Goal: Task Accomplishment & Management: Manage account settings

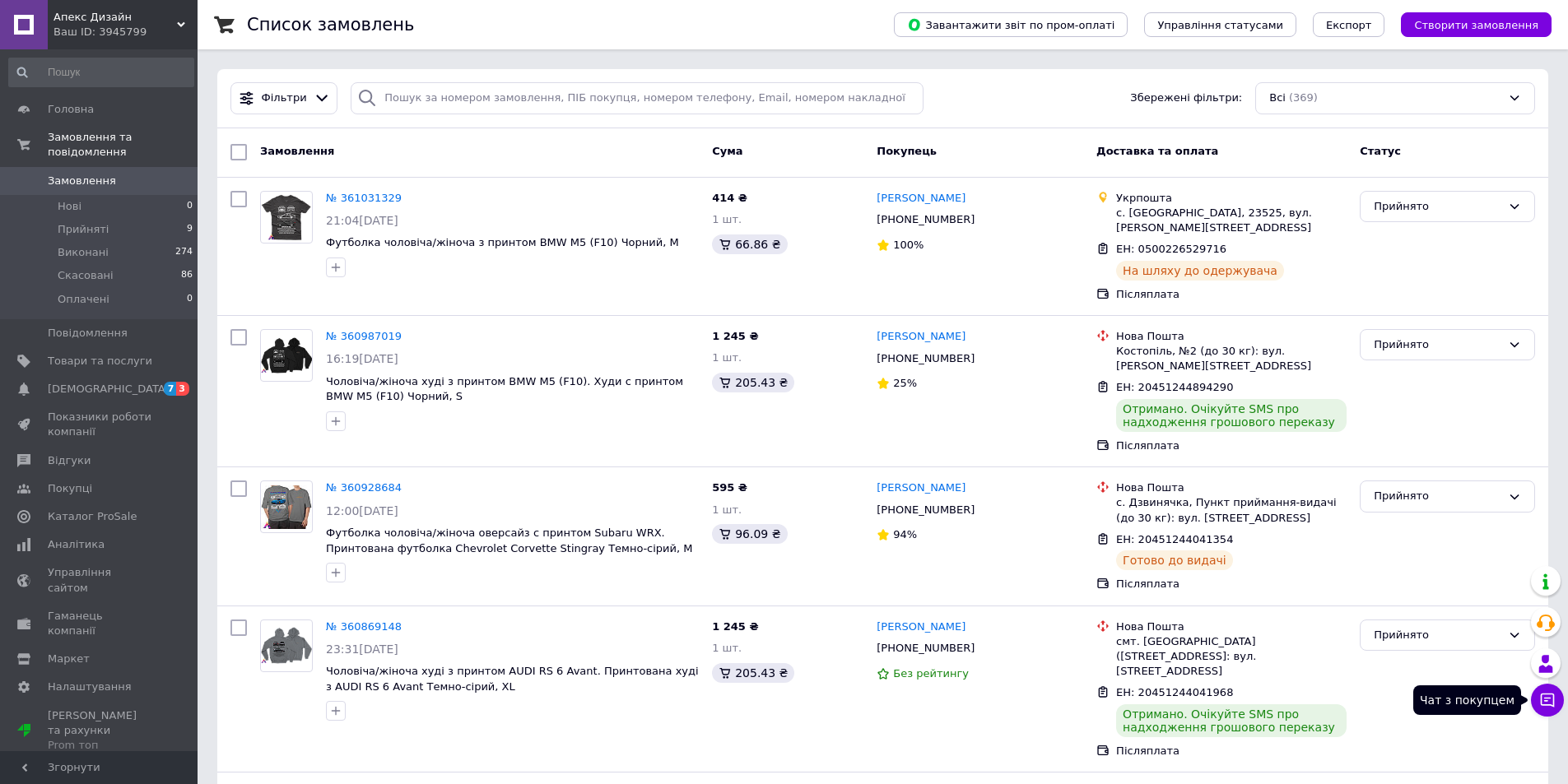
click at [1549, 697] on icon at bounding box center [1547, 700] width 16 height 16
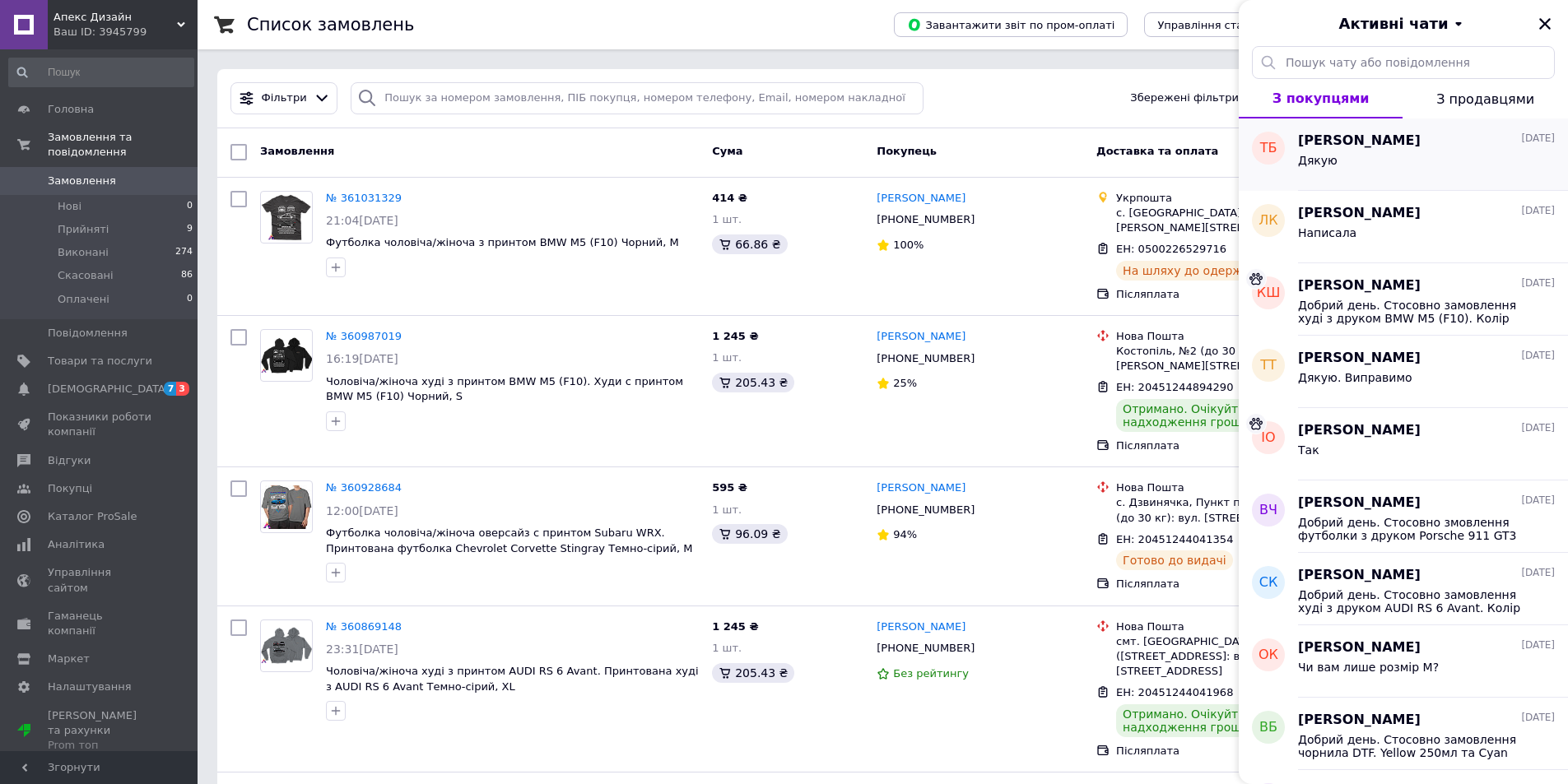
click at [1432, 163] on div "Дякую" at bounding box center [1426, 164] width 257 height 26
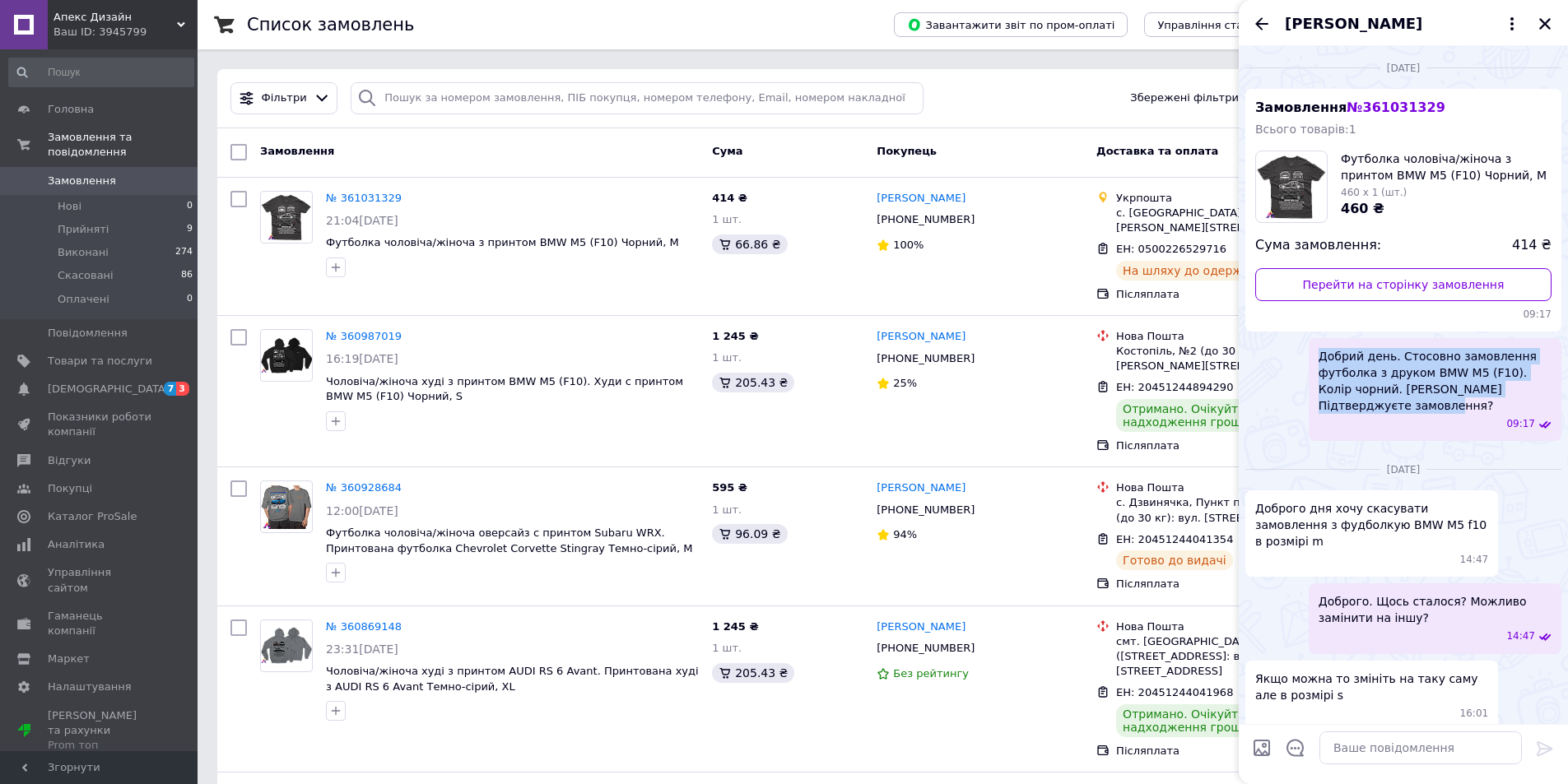
drag, startPoint x: 1403, startPoint y: 406, endPoint x: 1319, endPoint y: 355, distance: 98.3
click at [1319, 355] on span "Добрий день. Стосовно замовлення футболка з друком BMW M5 (F10). Колір чорний. …" at bounding box center [1435, 380] width 233 height 66
copy span "Добрий день. Стосовно замовлення футболка з друком BMW M5 (F10). Колір чорний. …"
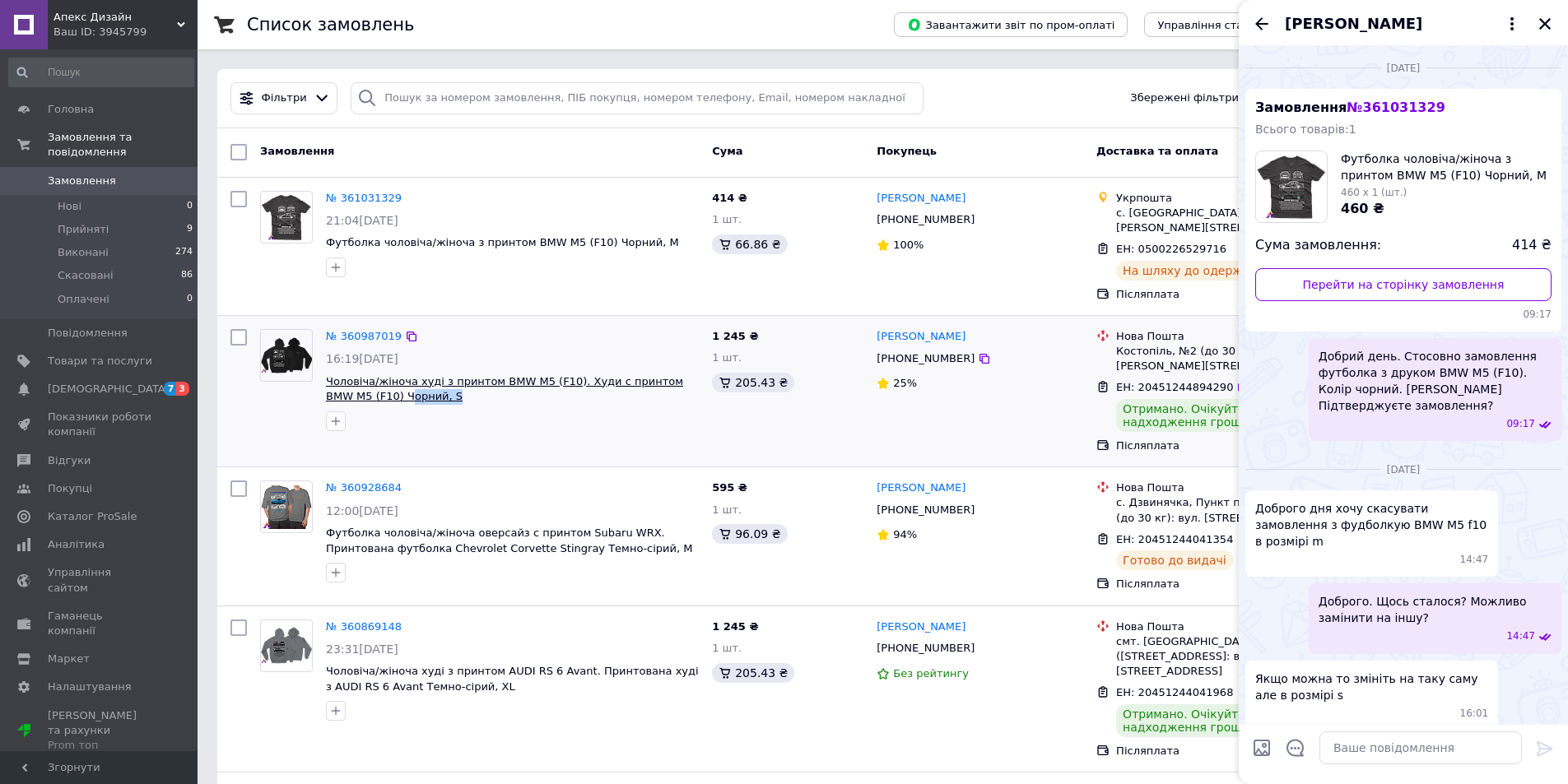
drag, startPoint x: 407, startPoint y: 384, endPoint x: 362, endPoint y: 388, distance: 45.2
click at [362, 388] on span "Чоловіча/жіноча худі з принтом BMW M5 (F10). Худи с принтом BMW M5 (F10) Чорний…" at bounding box center [512, 389] width 373 height 31
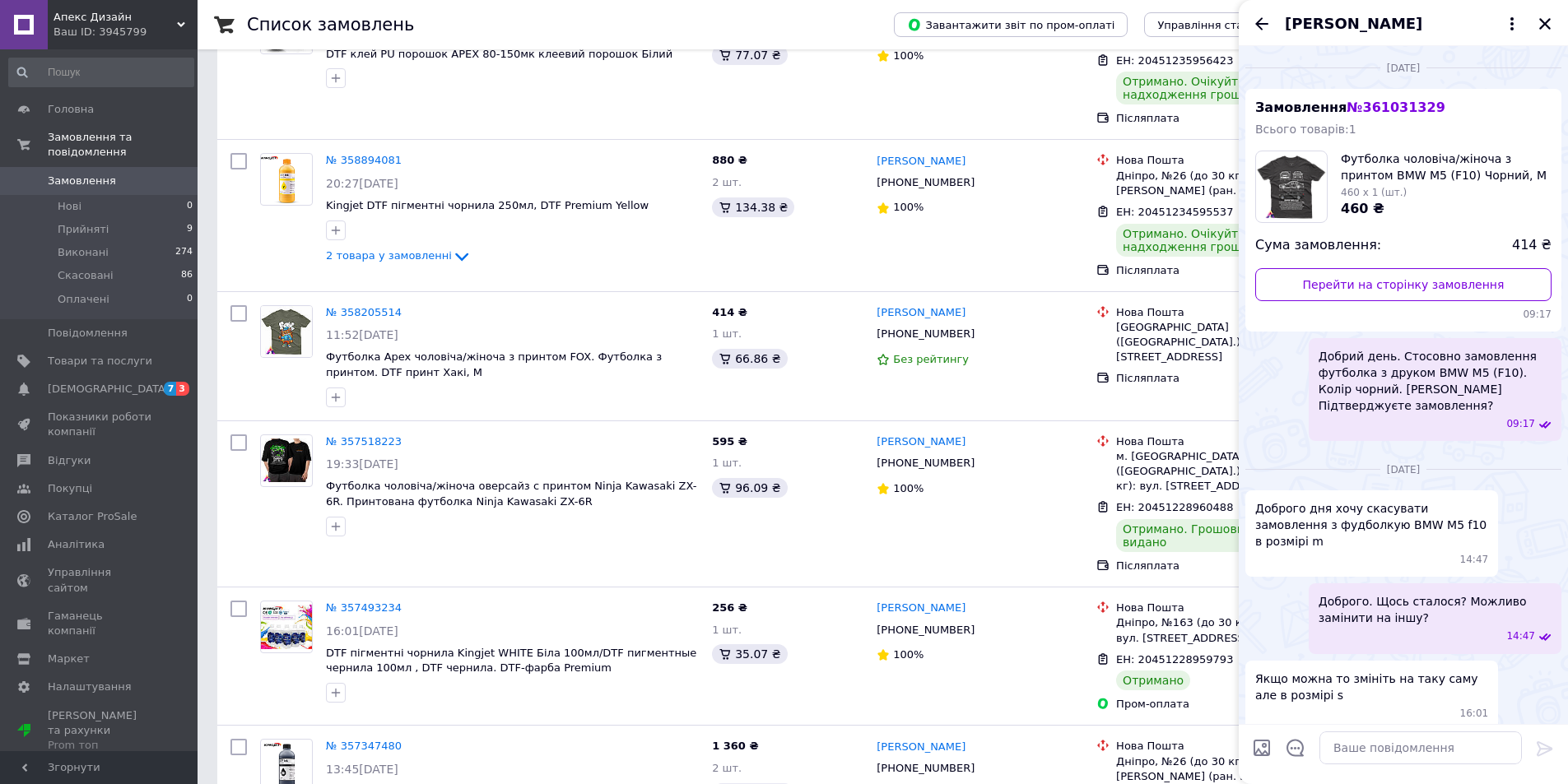
scroll to position [1563, 0]
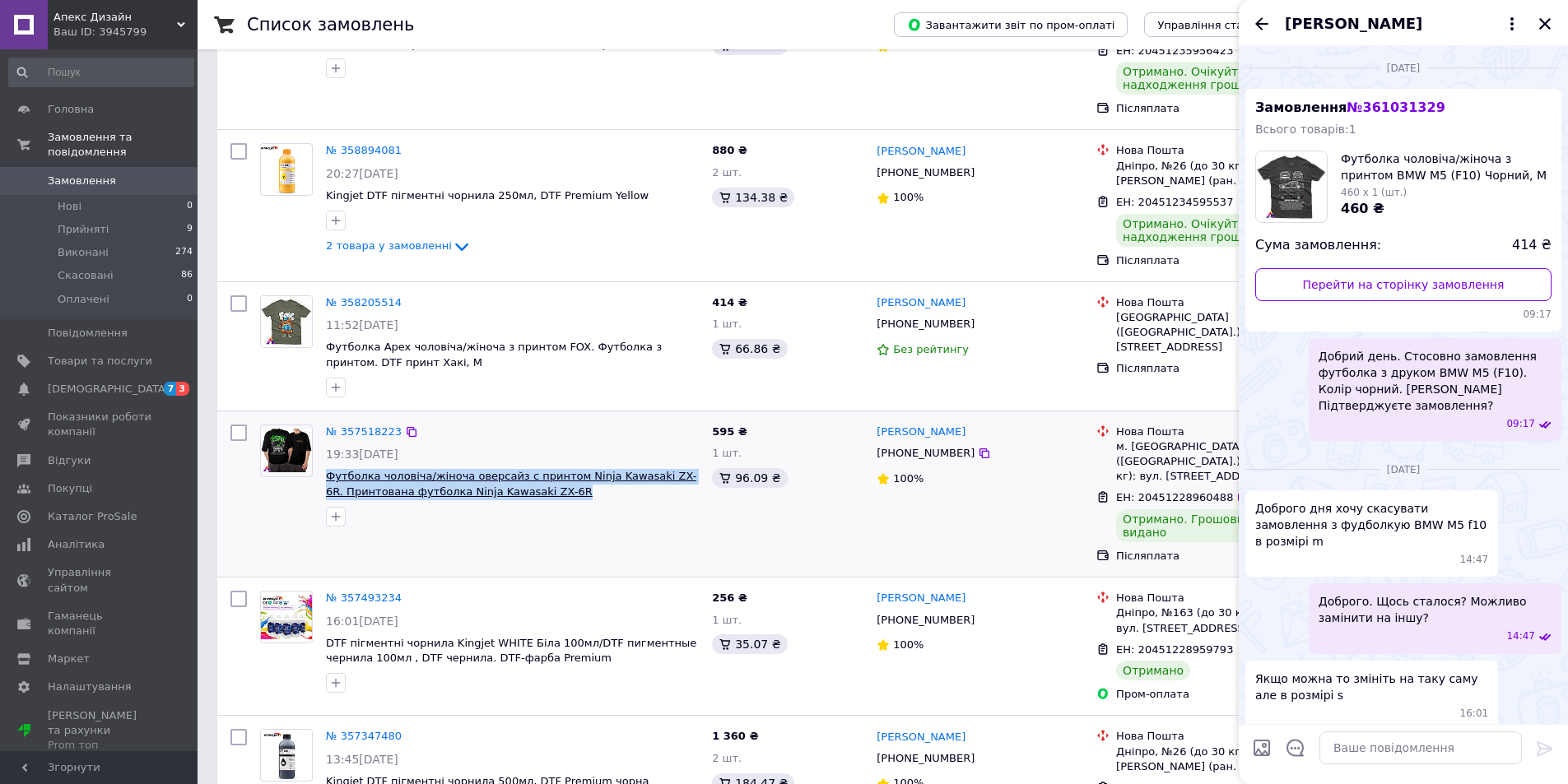
drag, startPoint x: 551, startPoint y: 441, endPoint x: 327, endPoint y: 421, distance: 224.9
click at [327, 421] on div "№ 357518223 19:33, 16.08.2025 Футболка чоловіча/жіноча оверсайз с принтом Ninja…" at bounding box center [512, 475] width 386 height 115
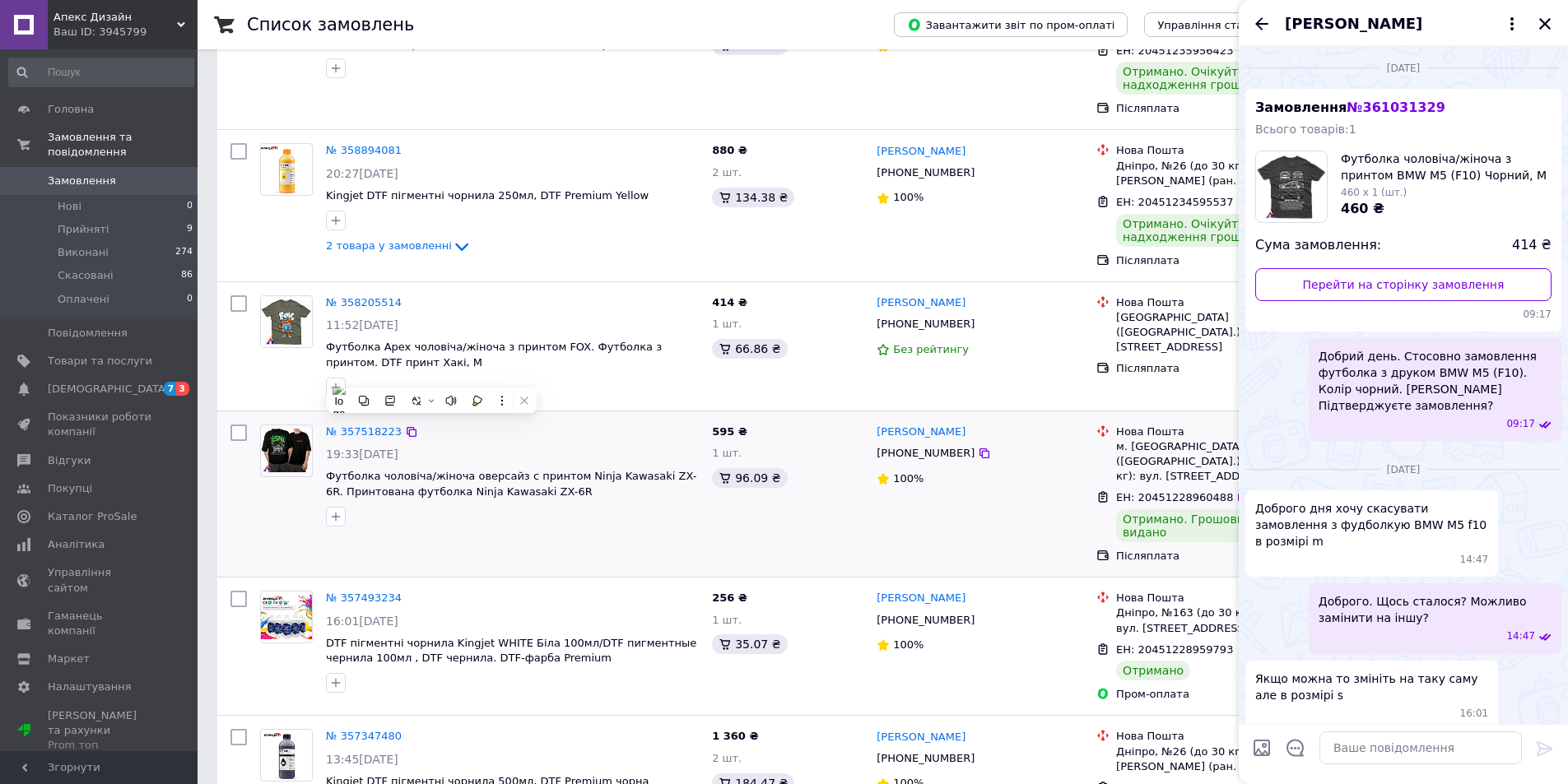
click at [597, 423] on div "№ 357518223" at bounding box center [512, 432] width 376 height 19
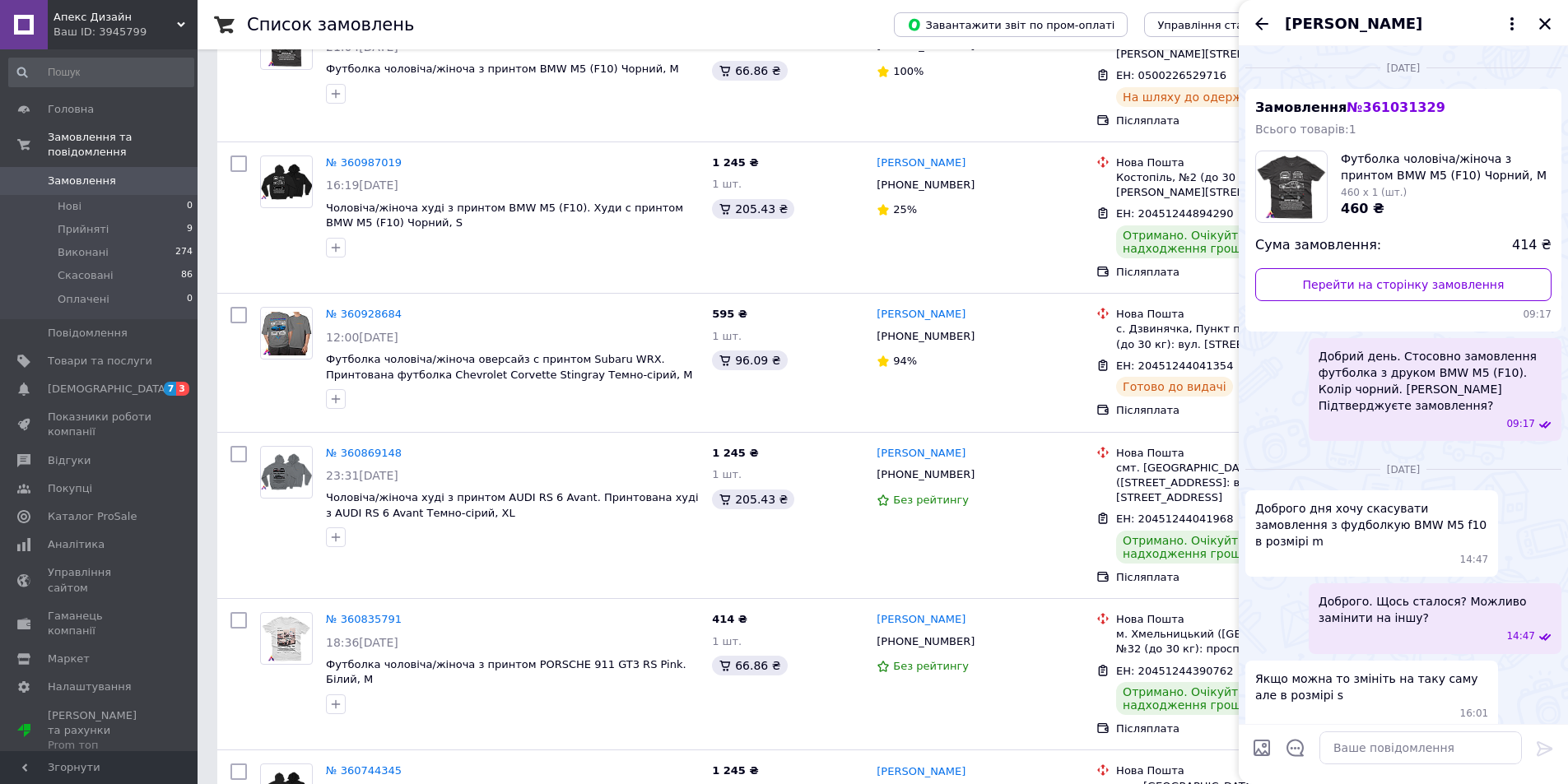
scroll to position [0, 0]
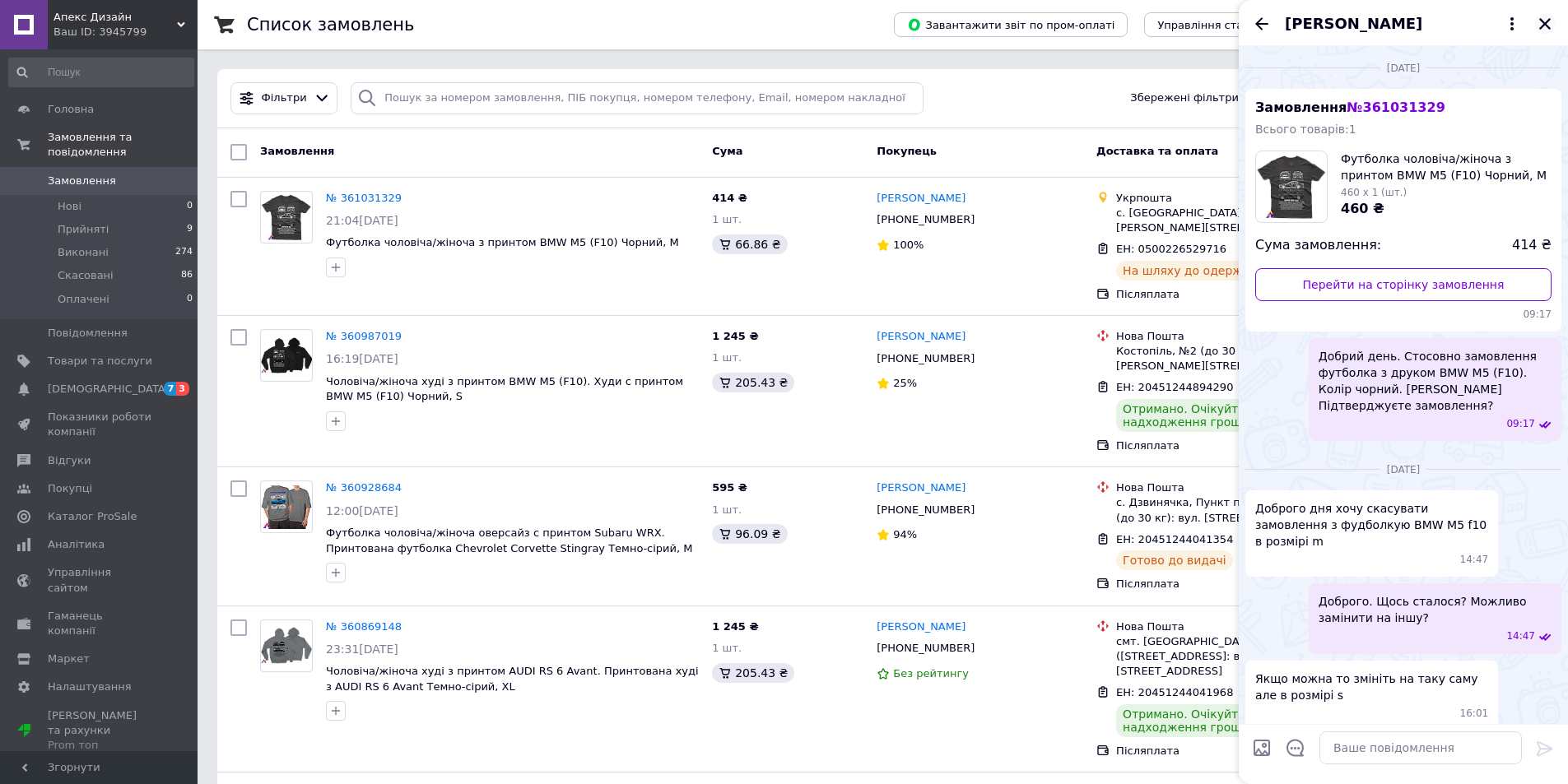
click at [1547, 19] on icon "Закрити" at bounding box center [1544, 23] width 14 height 14
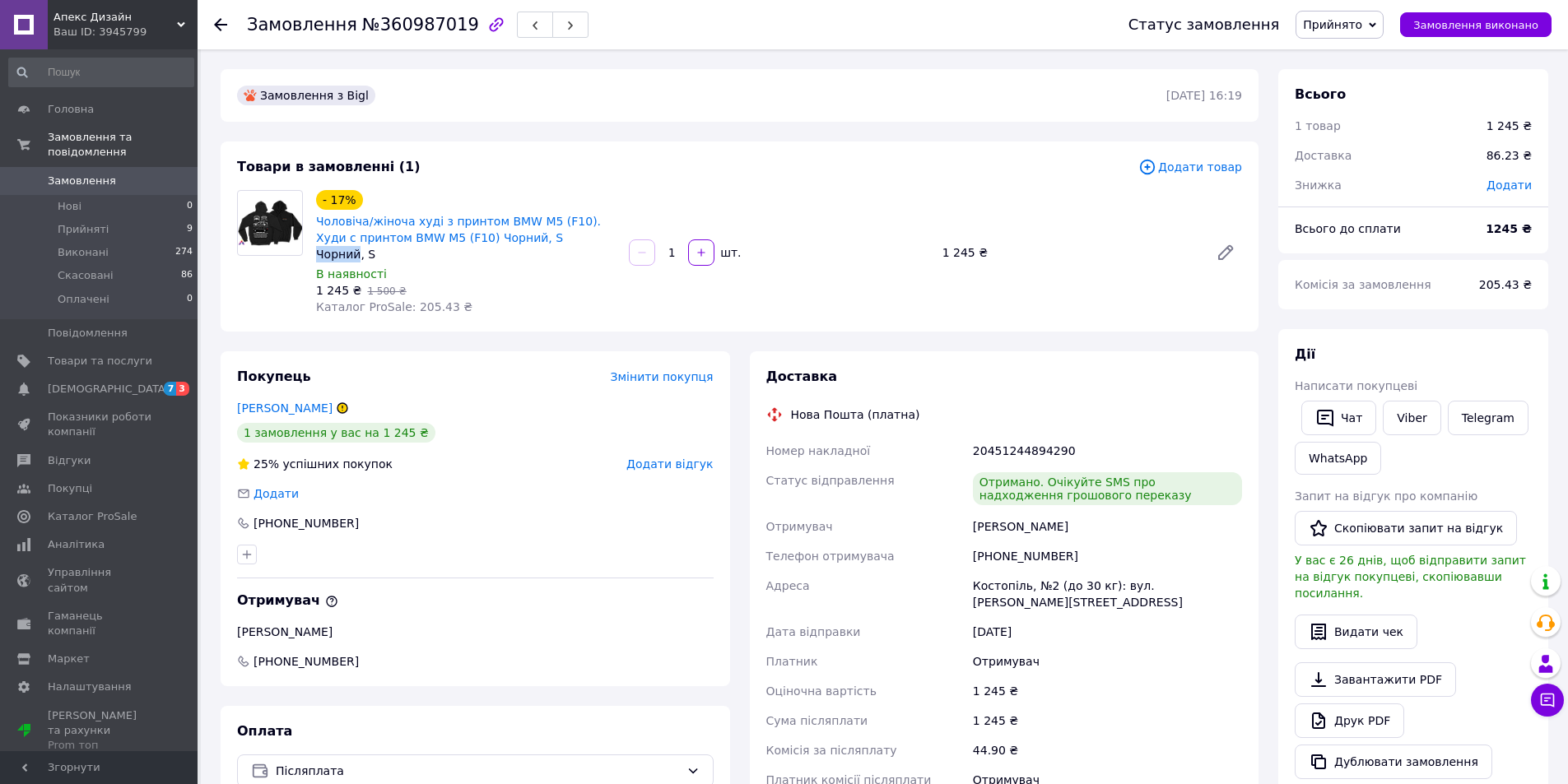
drag, startPoint x: 321, startPoint y: 252, endPoint x: 357, endPoint y: 255, distance: 36.1
click at [357, 255] on div "Чорний, S" at bounding box center [466, 254] width 299 height 16
click at [383, 255] on div "Чорний, S" at bounding box center [466, 254] width 299 height 16
drag, startPoint x: 376, startPoint y: 253, endPoint x: 362, endPoint y: 257, distance: 14.6
click at [362, 257] on div "Чорний, S" at bounding box center [466, 254] width 299 height 16
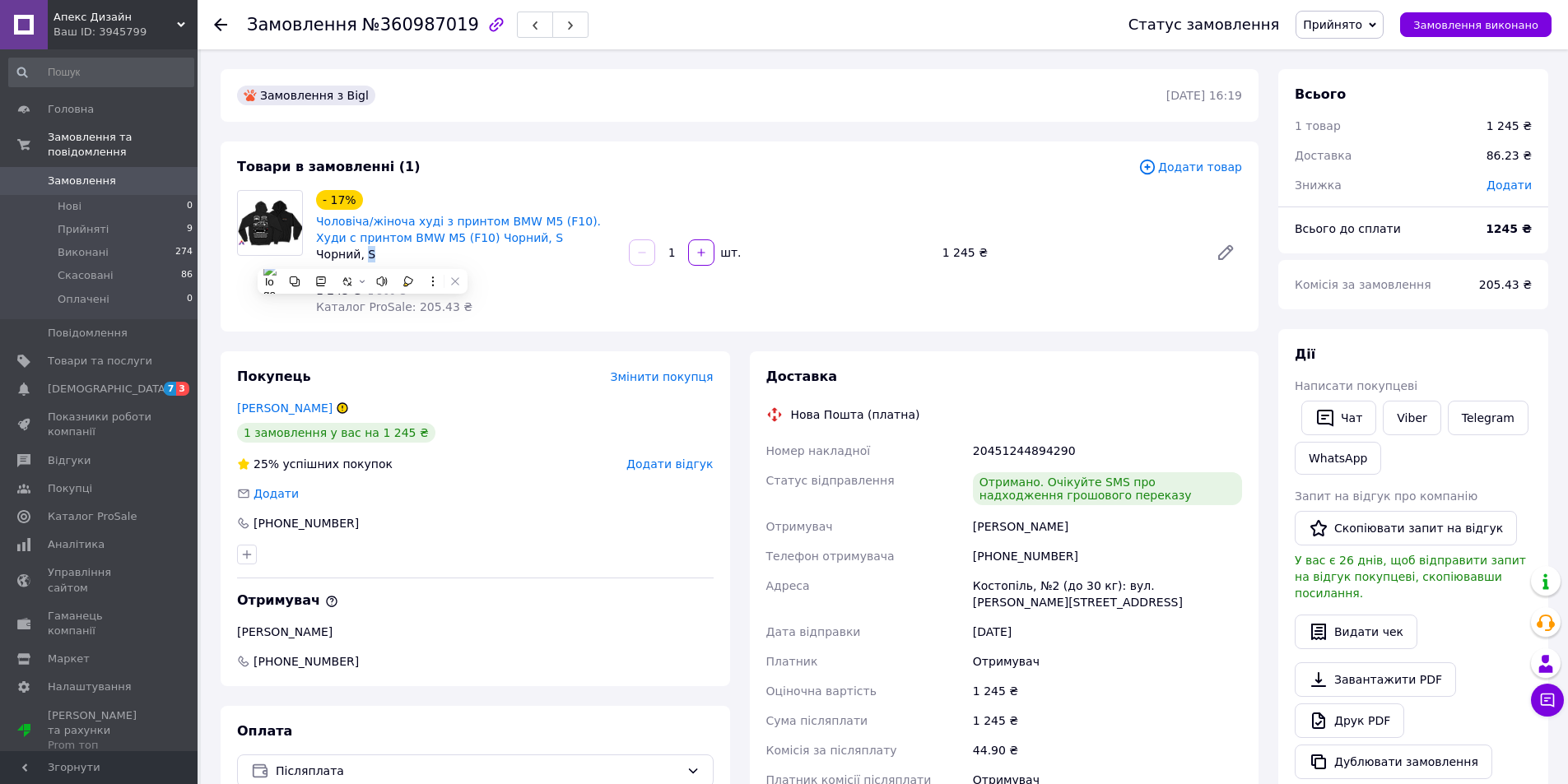
click at [401, 257] on div "Чорний, S" at bounding box center [466, 254] width 299 height 16
drag, startPoint x: 372, startPoint y: 251, endPoint x: 364, endPoint y: 260, distance: 12.0
click at [364, 260] on div "Чорний, S" at bounding box center [466, 254] width 299 height 16
click at [433, 260] on div "Чорний, S" at bounding box center [466, 254] width 299 height 16
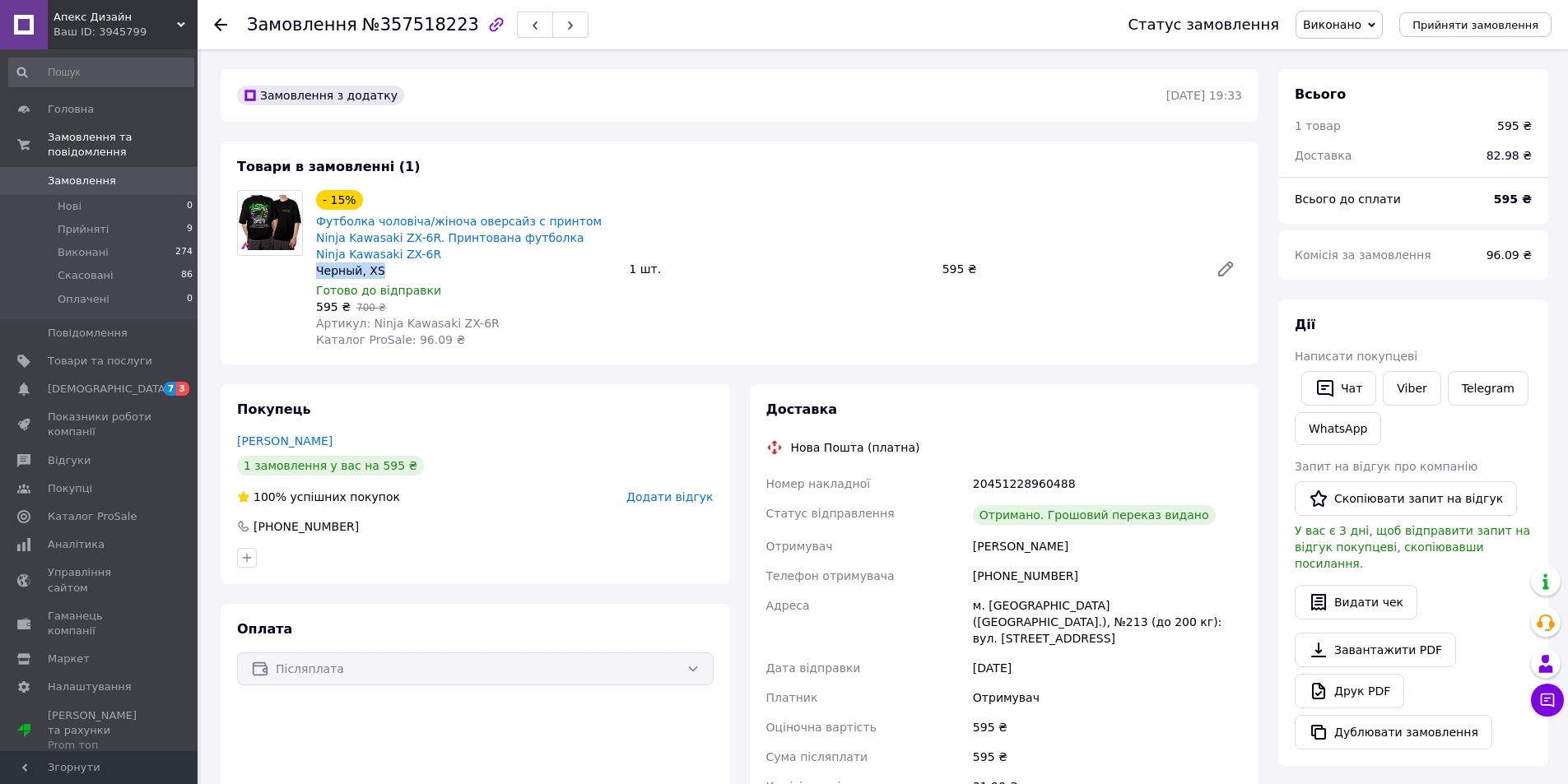
drag, startPoint x: 366, startPoint y: 275, endPoint x: 315, endPoint y: 275, distance: 51.0
click at [315, 275] on div "- 15% Футболка чоловіча/жіноча оверсайз с принтом Ninja Kawasaki ZX-6R. Принтов…" at bounding box center [466, 268] width 313 height 164
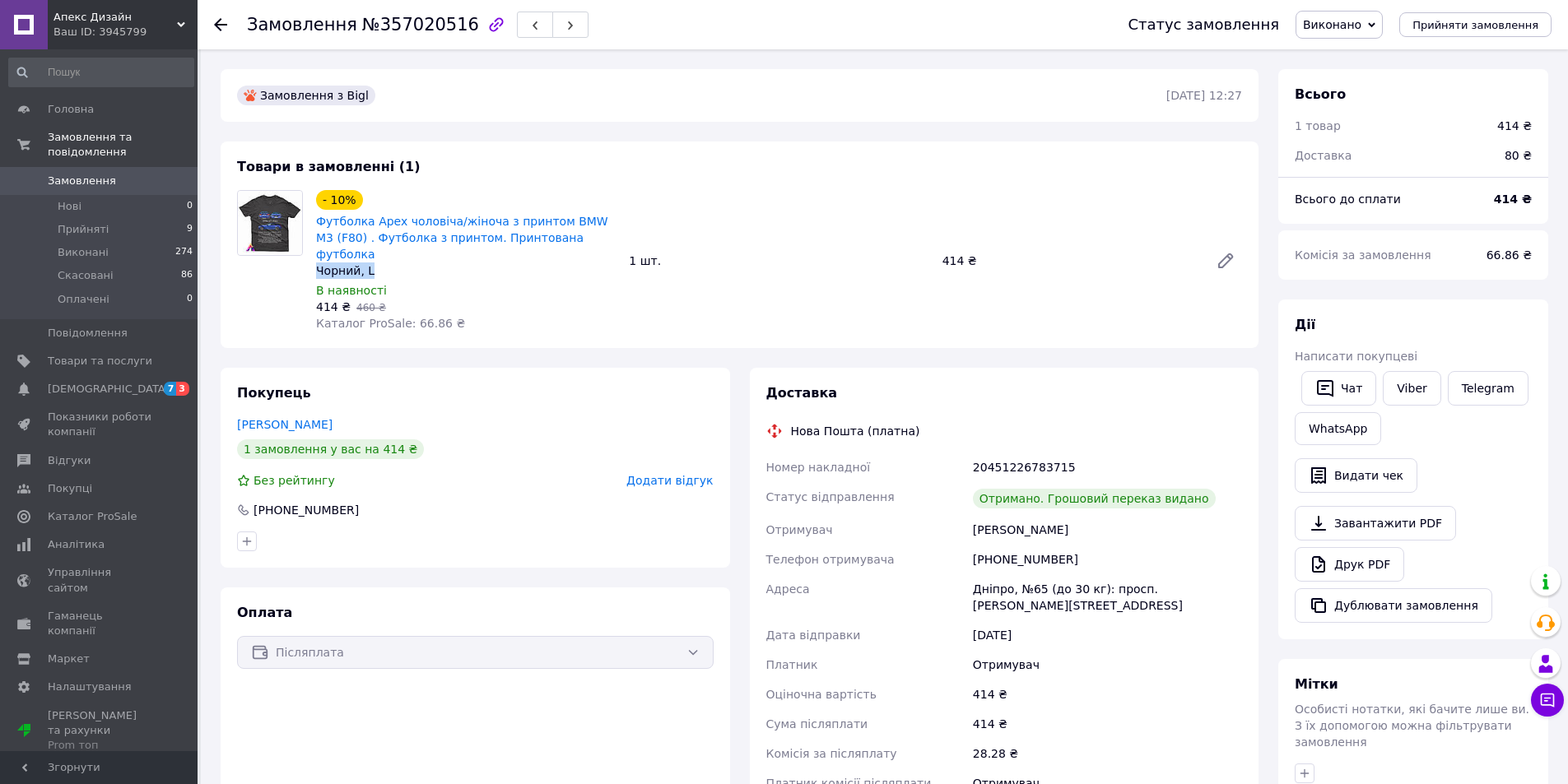
drag, startPoint x: 377, startPoint y: 253, endPoint x: 316, endPoint y: 257, distance: 61.1
click at [316, 262] on div "Чорний, L" at bounding box center [466, 270] width 299 height 16
click at [441, 262] on div "- 10% Футболка Apex чоловіча/жіноча з принтом BMW M3 (F80) . Футболка з принтом…" at bounding box center [466, 261] width 313 height 148
